Goal: Information Seeking & Learning: Learn about a topic

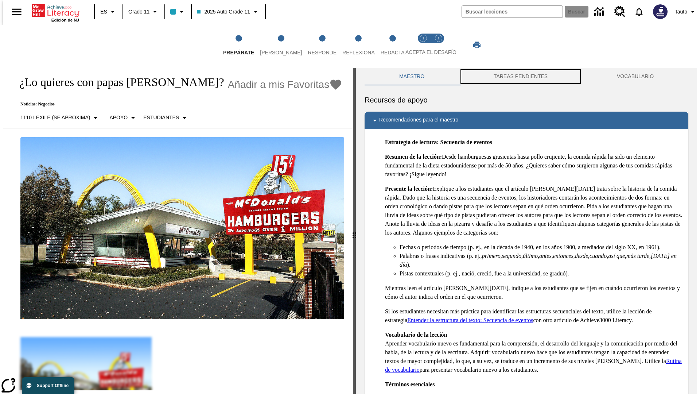
click at [521, 77] on button "TAREAS PENDIENTES" at bounding box center [520, 77] width 123 height 18
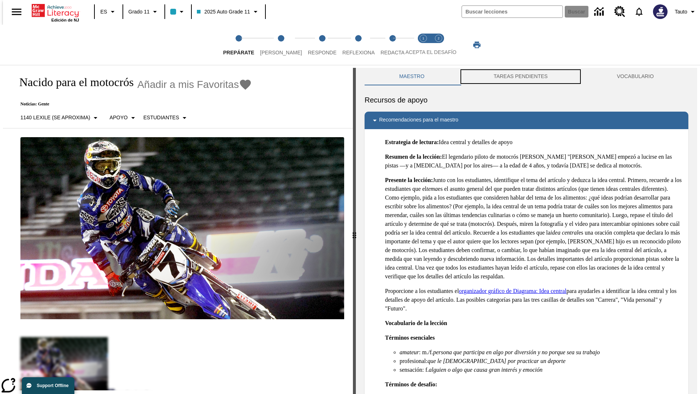
click at [521, 77] on button "TAREAS PENDIENTES" at bounding box center [520, 77] width 123 height 18
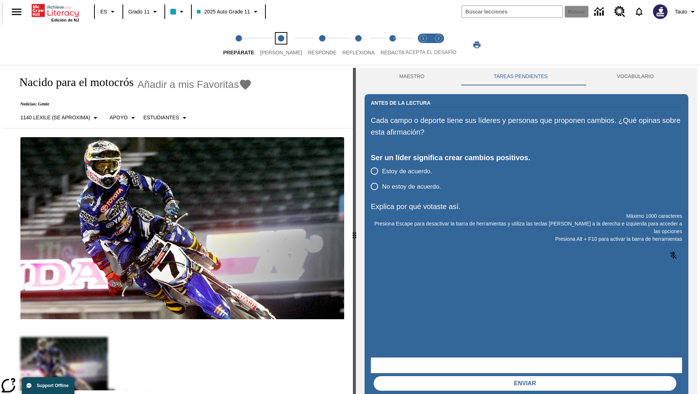
click at [275, 45] on span "Lee" at bounding box center [281, 49] width 42 height 13
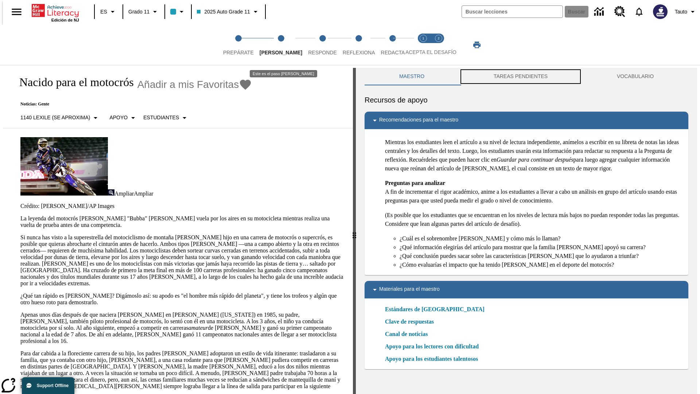
scroll to position [0, 0]
click at [521, 77] on button "TAREAS PENDIENTES" at bounding box center [520, 76] width 123 height 18
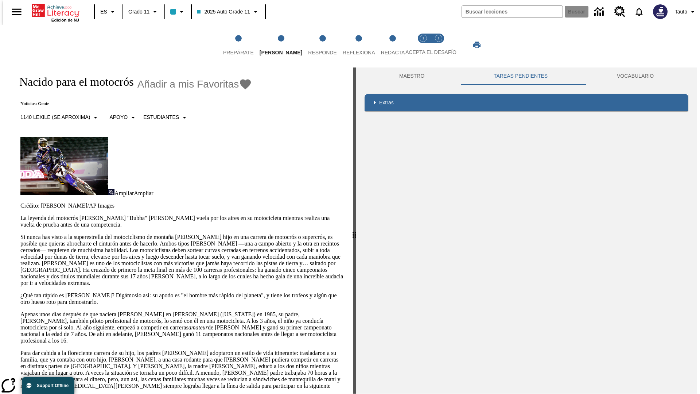
click at [20, 234] on p "Si nunca has visto a la superestrella del motociclismo de montaña James Stewart…" at bounding box center [182, 260] width 324 height 53
